Goal: Information Seeking & Learning: Learn about a topic

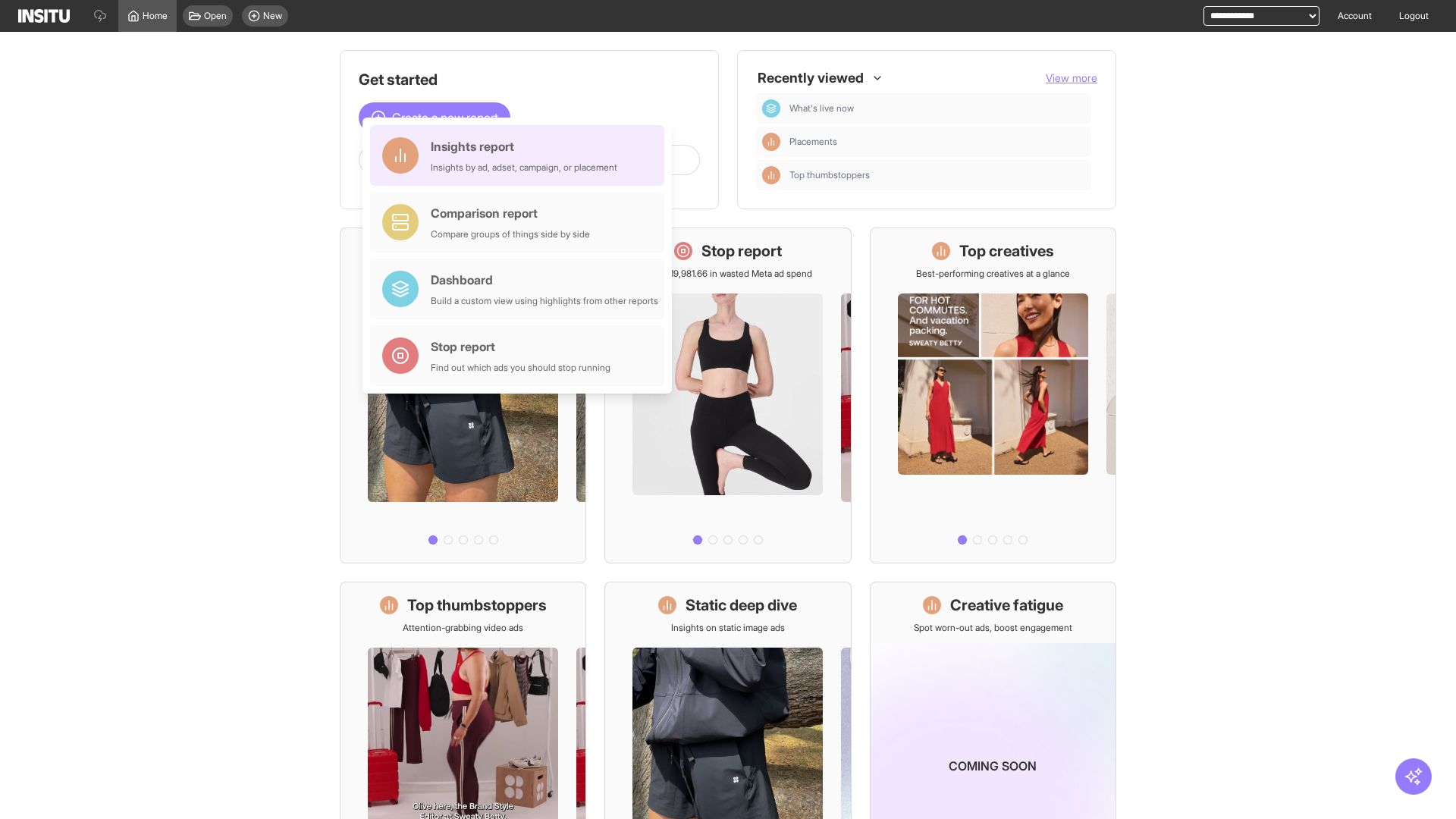
click at [521, 156] on div "Insights report Insights by ad, adset, campaign, or placement" at bounding box center [524, 156] width 186 height 37
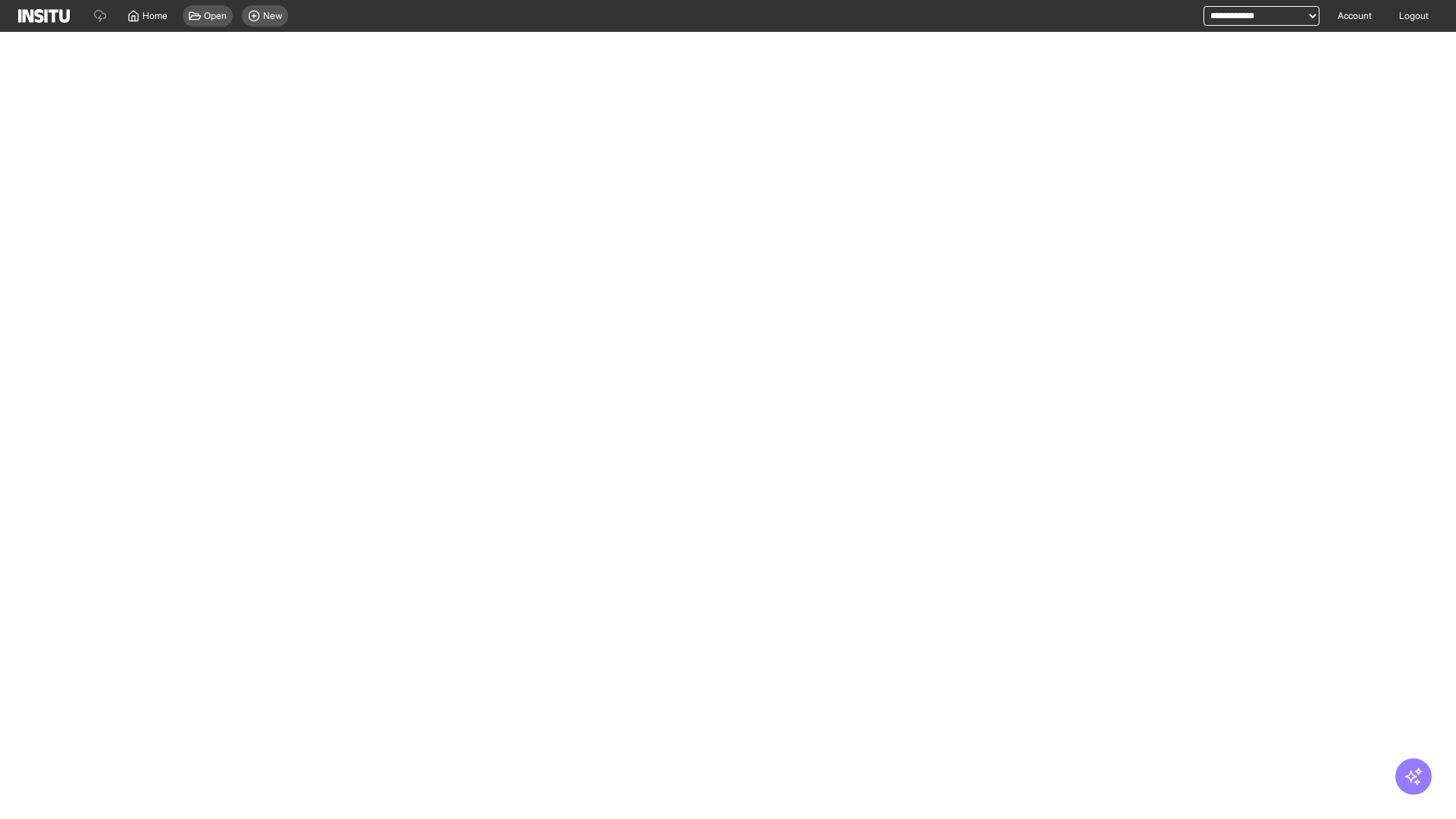
select select "**"
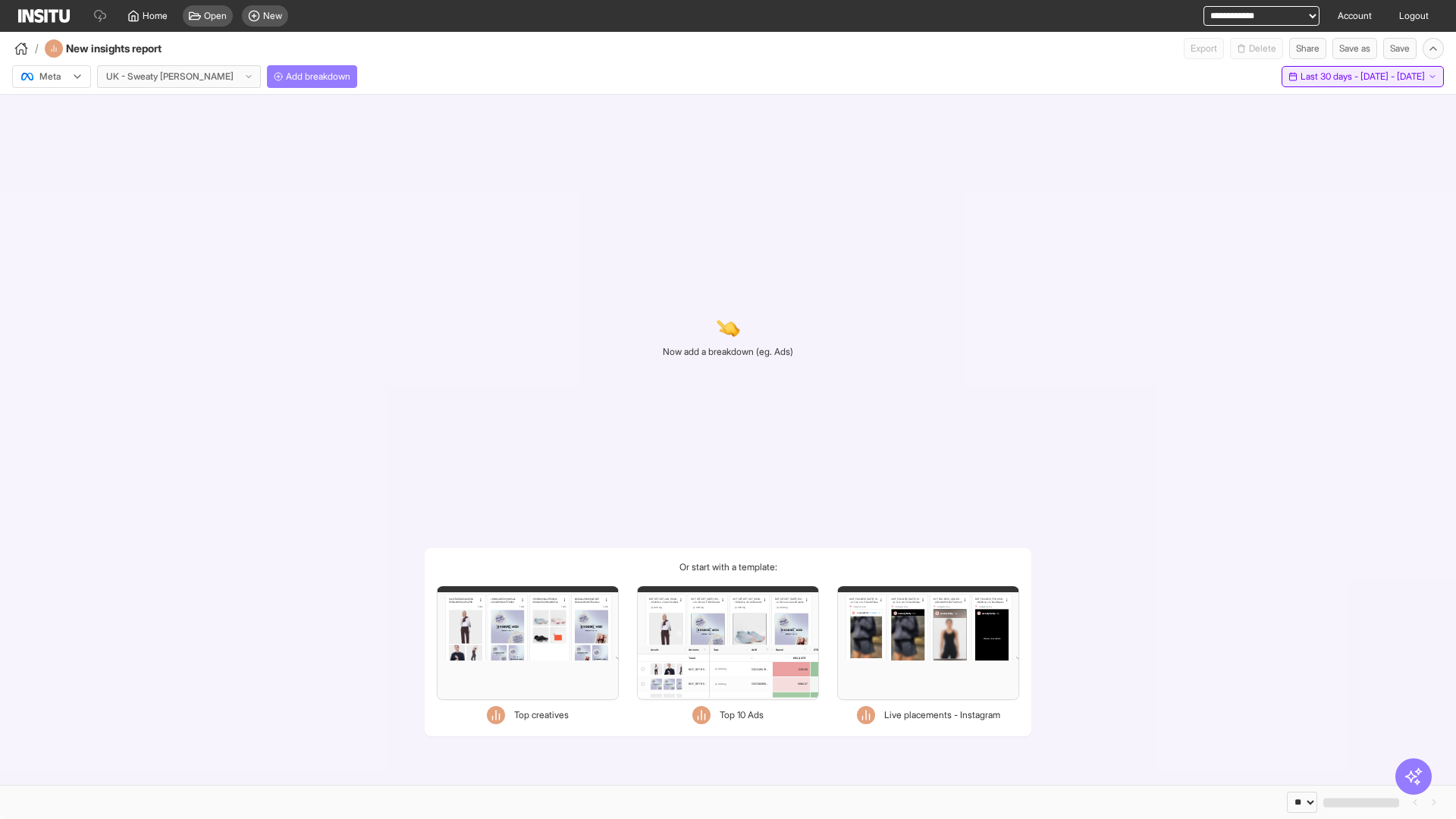
click at [1329, 77] on span "Last 30 days - [DATE] - [DATE]" at bounding box center [1362, 76] width 125 height 12
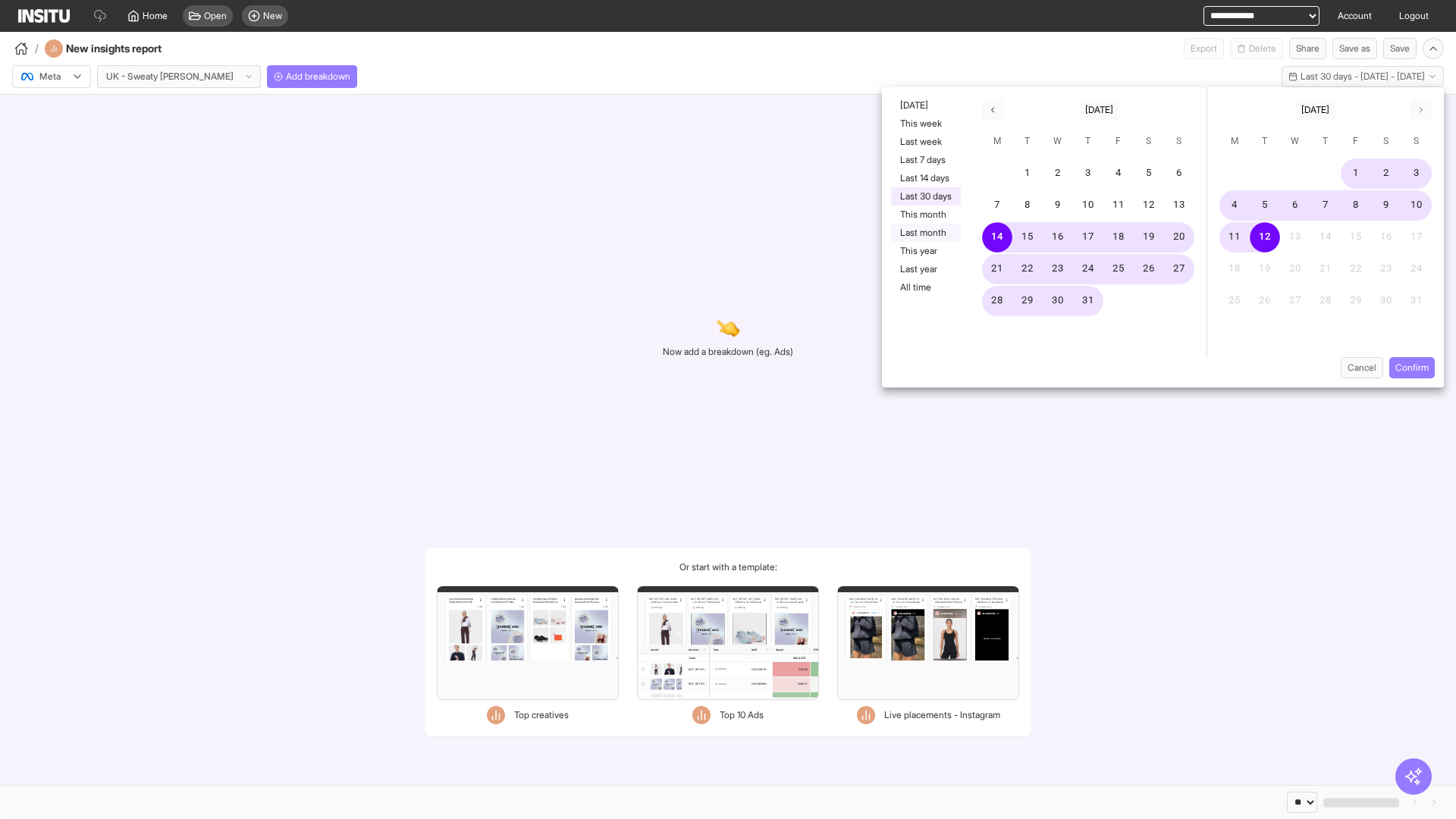
click at [924, 233] on button "Last month" at bounding box center [926, 233] width 70 height 18
